Goal: Task Accomplishment & Management: Manage account settings

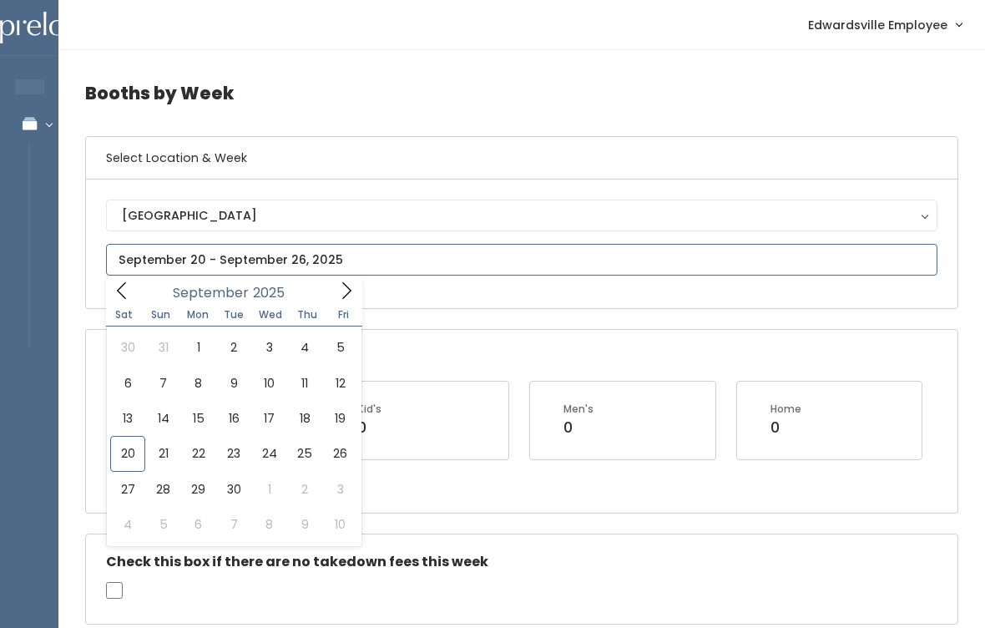
click at [332, 298] on span at bounding box center [347, 290] width 32 height 26
click at [344, 287] on icon at bounding box center [346, 290] width 18 height 18
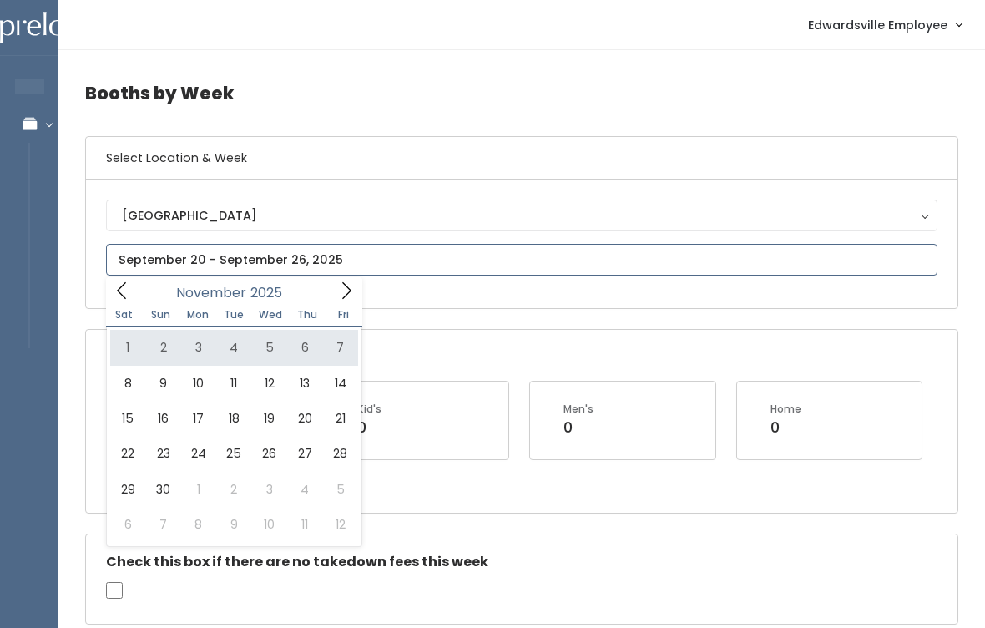
type input "[DATE] to [DATE]"
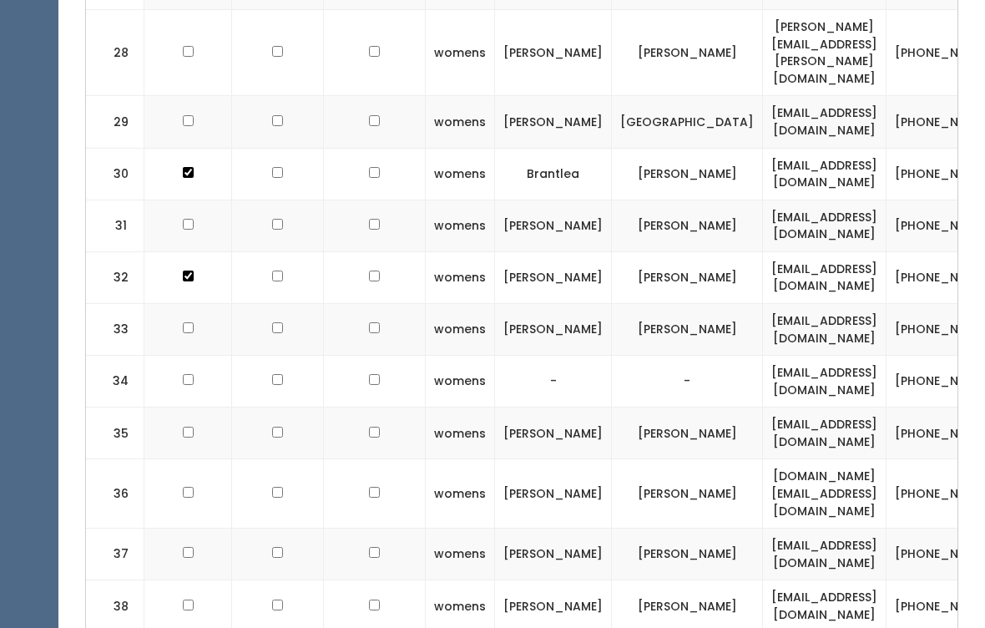
scroll to position [1946, 0]
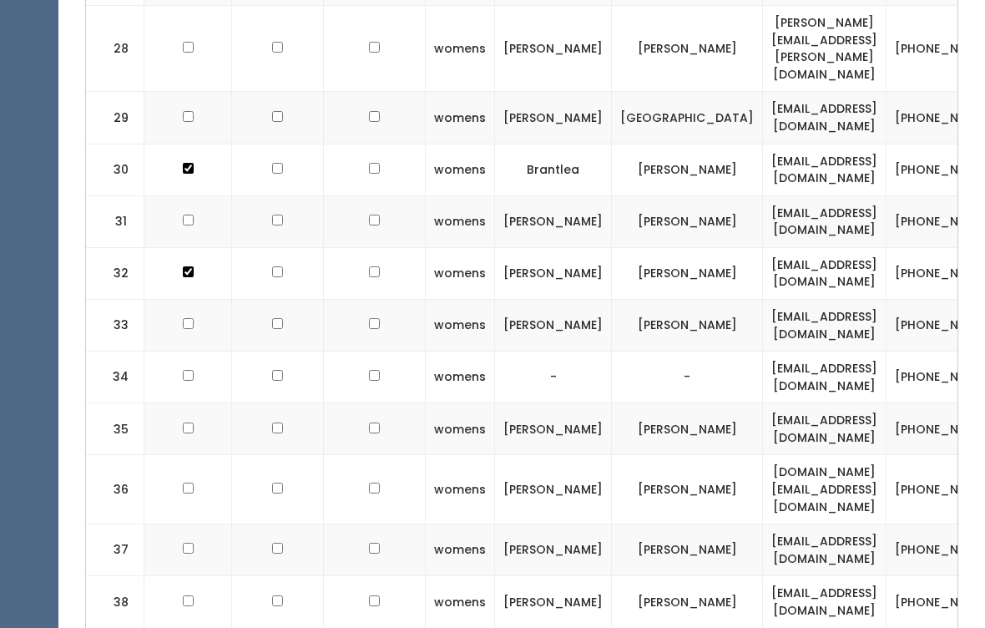
click at [190, 543] on input "checkbox" at bounding box center [188, 548] width 11 height 11
checkbox input "true"
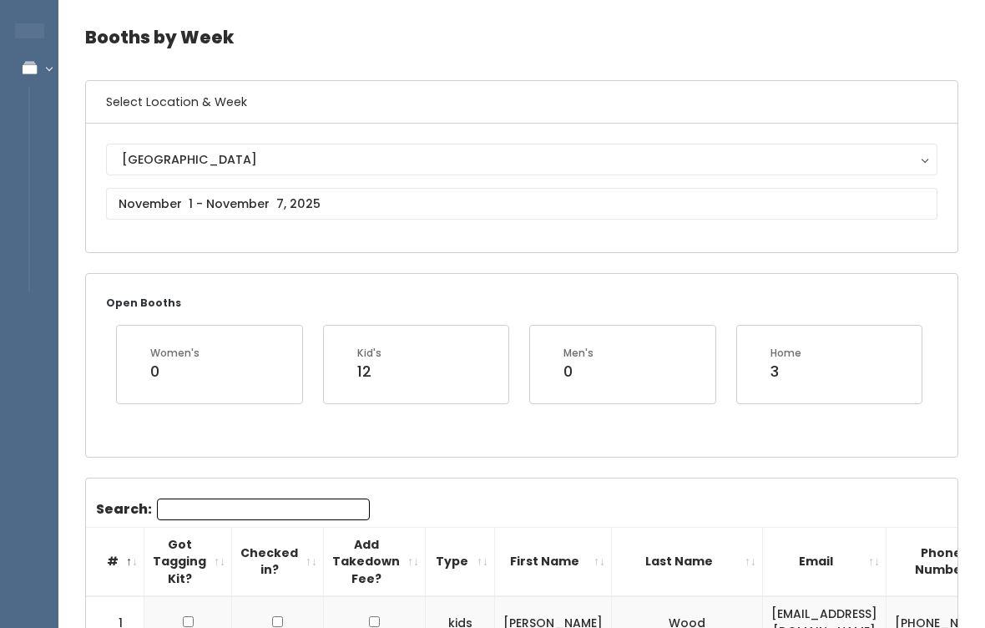
scroll to position [0, 0]
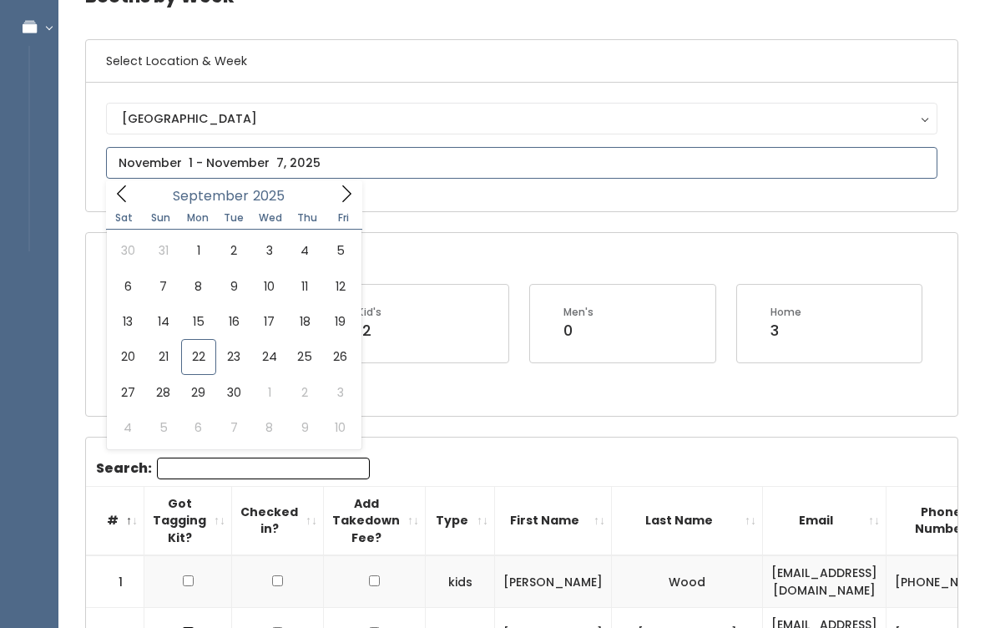
click at [450, 177] on input "text" at bounding box center [522, 163] width 832 height 32
click at [134, 191] on span at bounding box center [122, 193] width 32 height 26
click at [326, 195] on div "[DATE]" at bounding box center [234, 193] width 192 height 26
click at [322, 200] on div "[DATE]" at bounding box center [234, 193] width 192 height 26
click at [333, 196] on span at bounding box center [347, 193] width 32 height 26
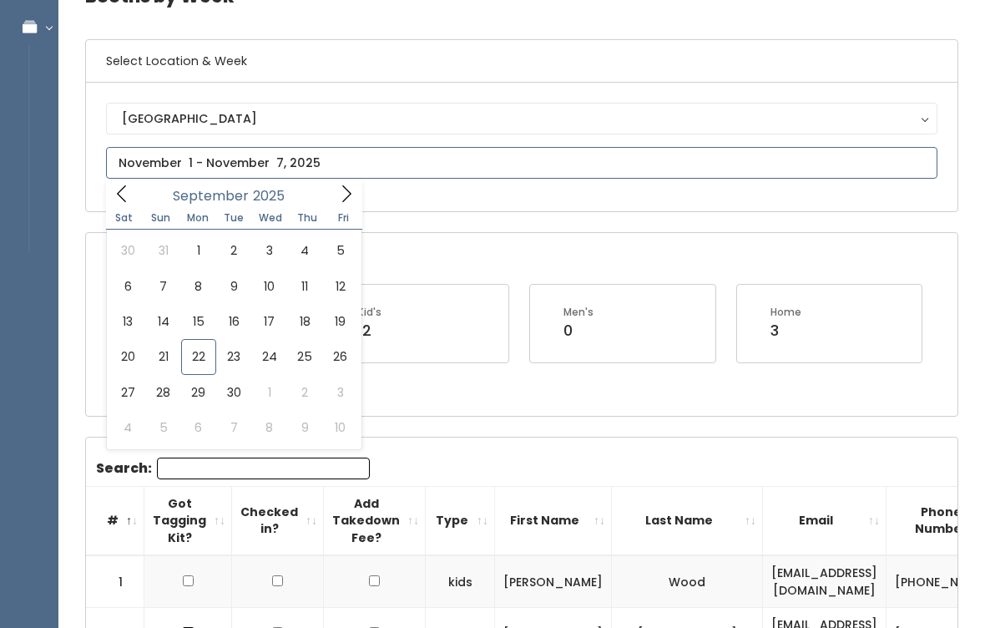
type input "September 20 to September 26"
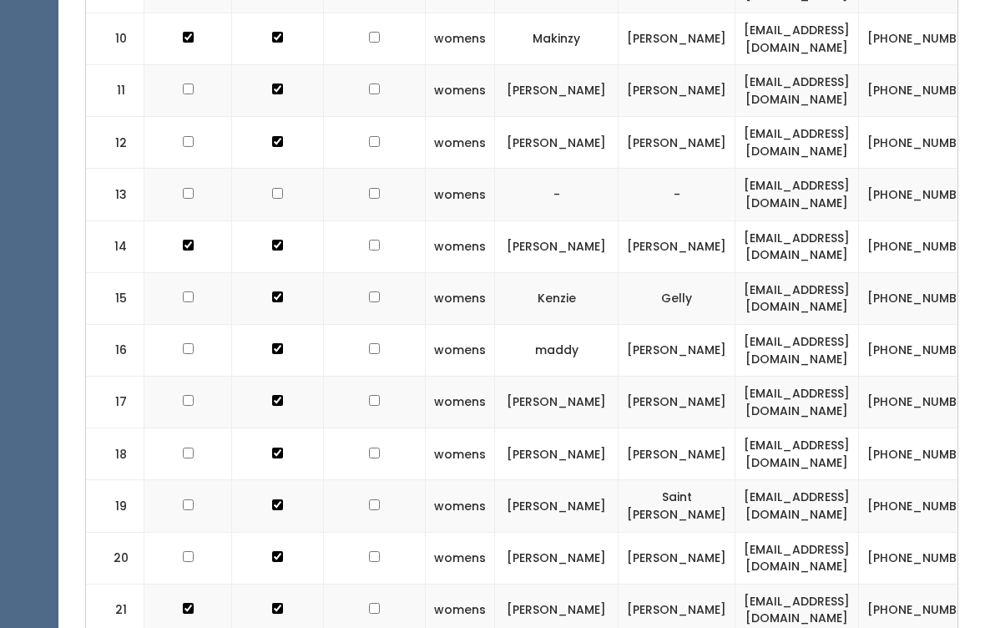
scroll to position [1015, 0]
